Goal: Complete application form

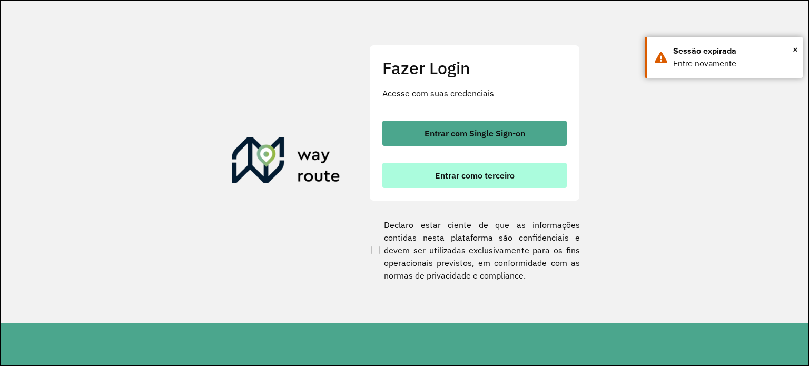
click at [451, 172] on span "Entrar como terceiro" at bounding box center [474, 175] width 79 height 8
click at [464, 177] on span "Entrar como terceiro" at bounding box center [474, 175] width 79 height 8
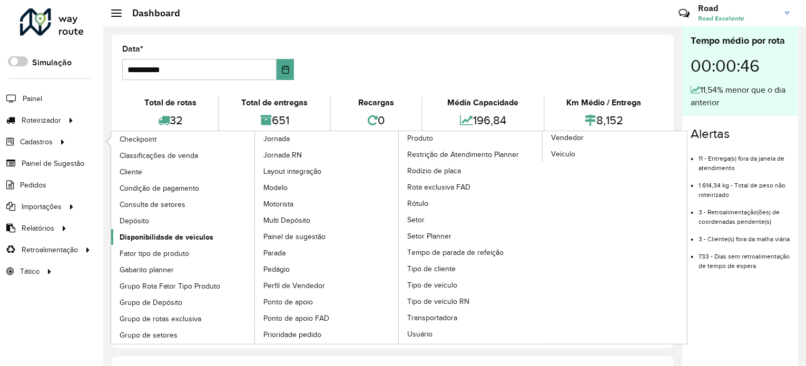
click at [153, 229] on link "Disponibilidade de veículos" at bounding box center [183, 237] width 144 height 16
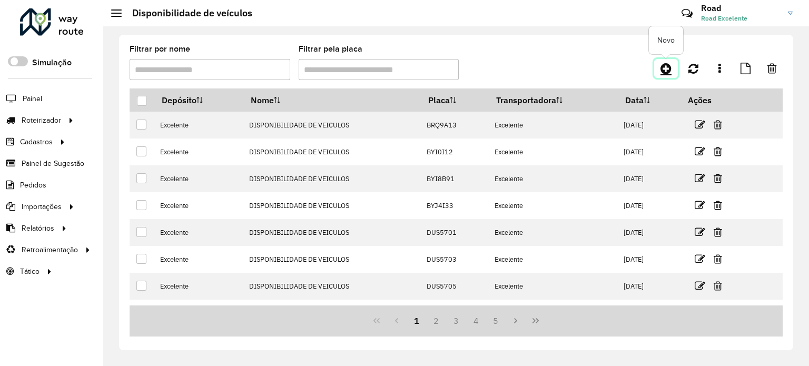
click at [672, 64] on link at bounding box center [666, 68] width 24 height 19
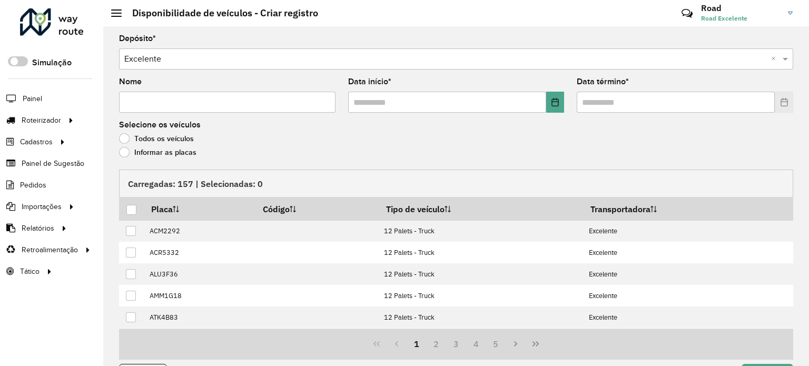
click at [184, 103] on input "Nome" at bounding box center [227, 102] width 216 height 21
type input "*"
type input "**********"
click at [364, 92] on input "text" at bounding box center [447, 102] width 198 height 21
type input "*"
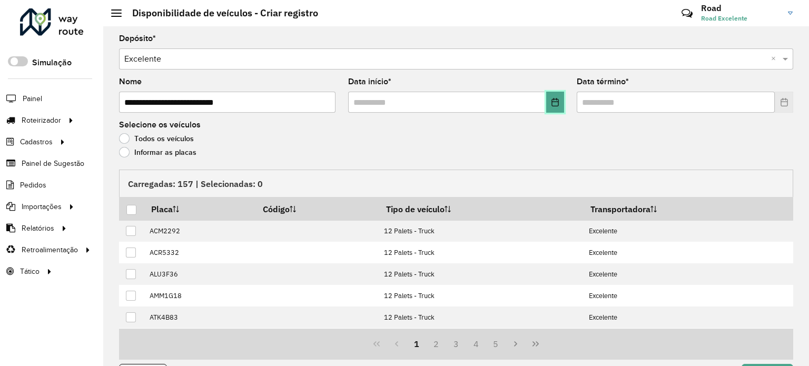
click at [554, 103] on icon "Choose Date" at bounding box center [555, 102] width 8 height 8
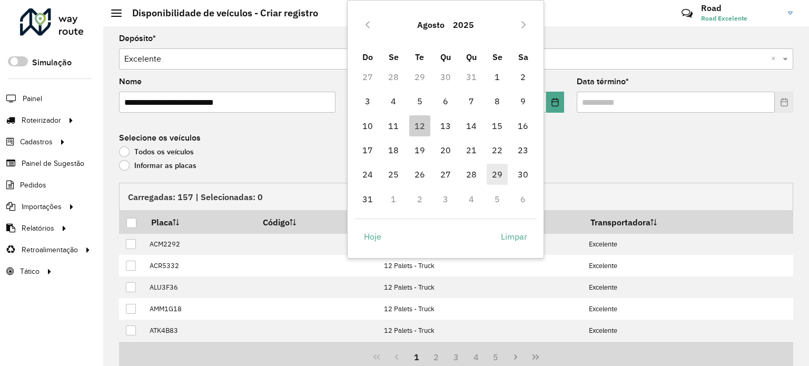
click at [499, 171] on span "29" at bounding box center [496, 174] width 21 height 21
type input "**********"
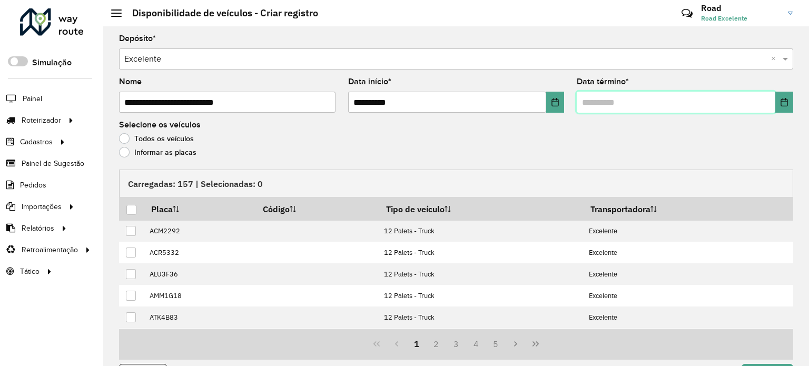
click at [612, 98] on input "text" at bounding box center [676, 102] width 198 height 21
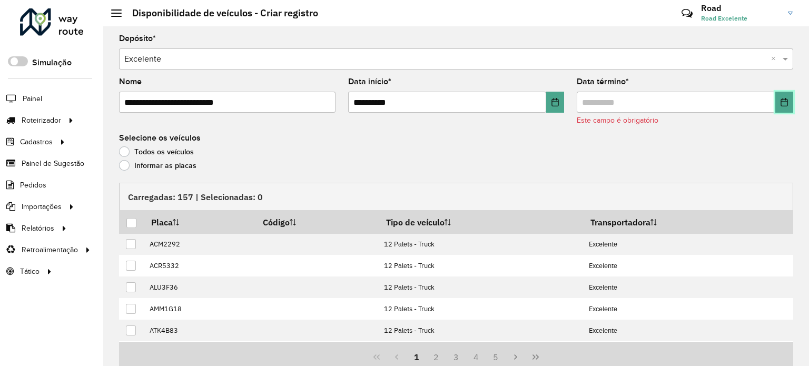
click at [784, 102] on icon "Choose Date" at bounding box center [784, 102] width 8 height 8
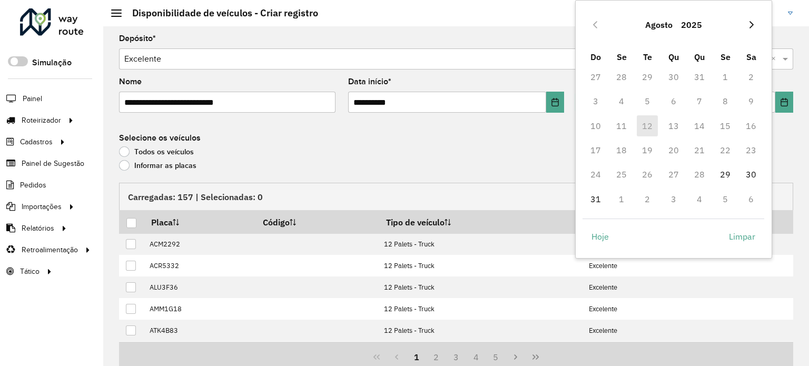
click at [754, 23] on icon "Next Month" at bounding box center [751, 25] width 8 height 8
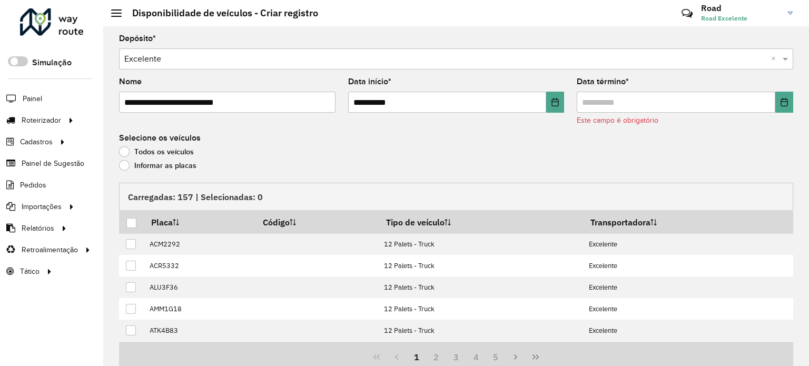
click at [754, 23] on link "Road Road Excelente" at bounding box center [751, 12] width 100 height 27
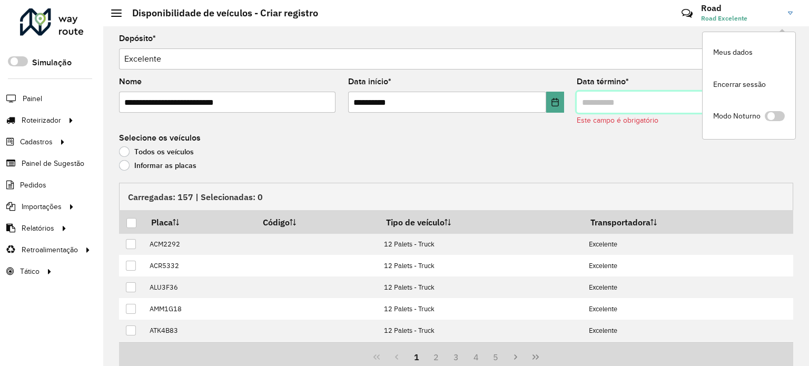
click at [655, 105] on input "text" at bounding box center [676, 102] width 198 height 21
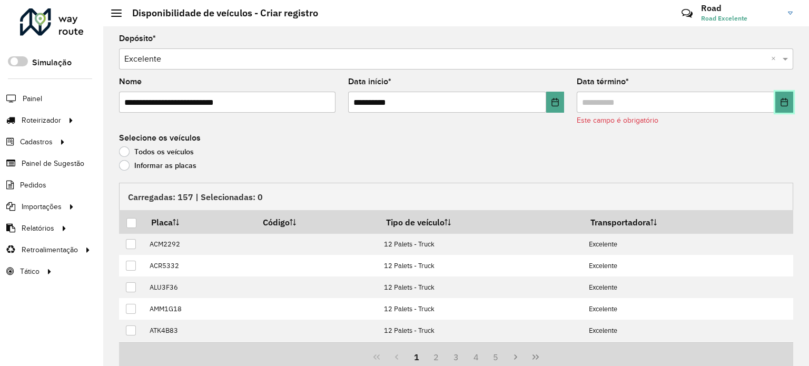
click at [775, 104] on button "Choose Date" at bounding box center [784, 102] width 18 height 21
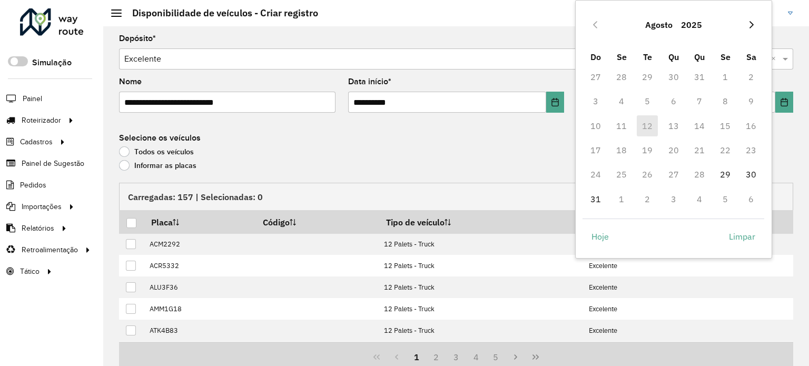
click at [749, 21] on icon "Next Month" at bounding box center [751, 25] width 8 height 8
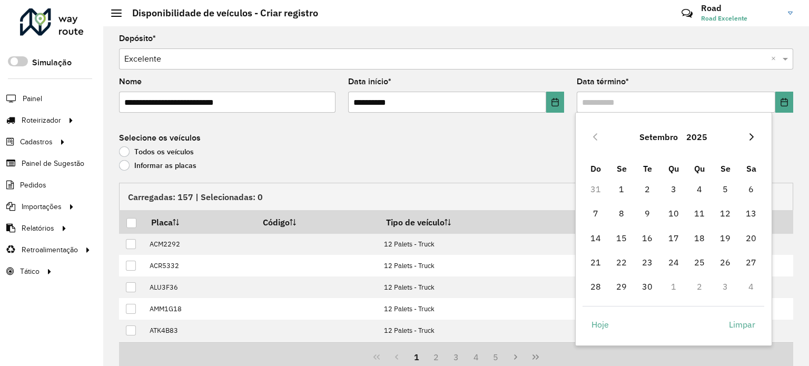
click at [751, 133] on icon "Next Month" at bounding box center [751, 137] width 8 height 8
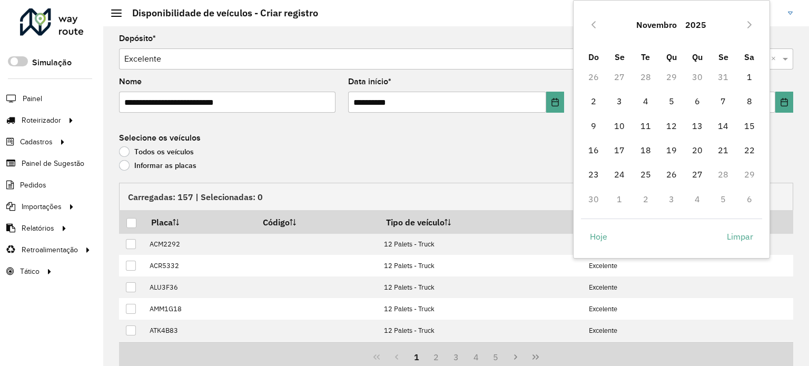
click at [746, 173] on td "29" at bounding box center [749, 174] width 26 height 24
click at [750, 172] on td "29" at bounding box center [749, 174] width 26 height 24
click at [592, 27] on icon "Previous Month" at bounding box center [593, 25] width 8 height 8
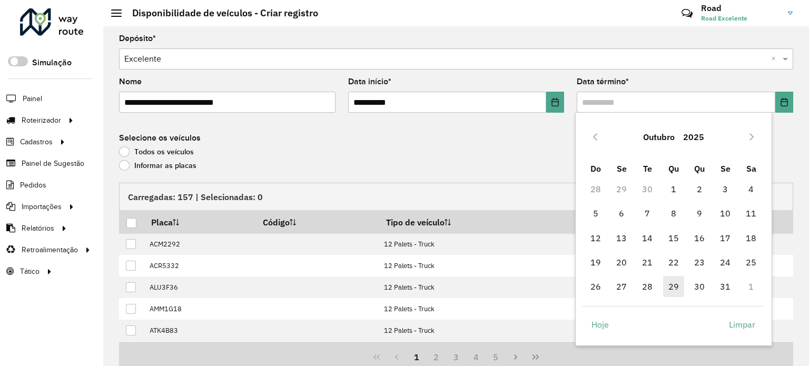
click at [676, 289] on span "29" at bounding box center [673, 286] width 21 height 21
type input "**********"
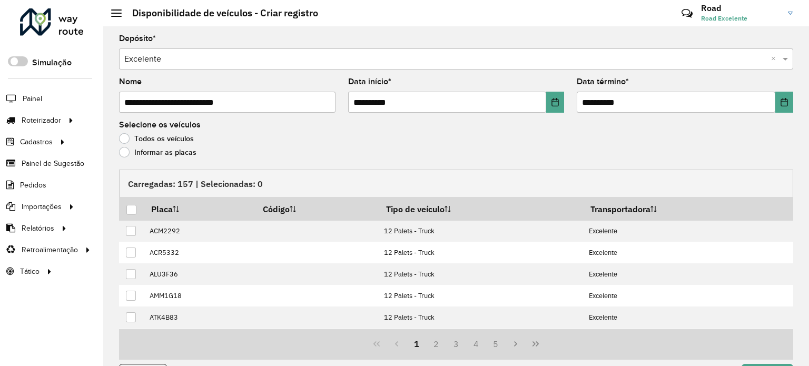
click at [536, 145] on div "Todos os veículos" at bounding box center [456, 141] width 674 height 13
